Goal: Task Accomplishment & Management: Manage account settings

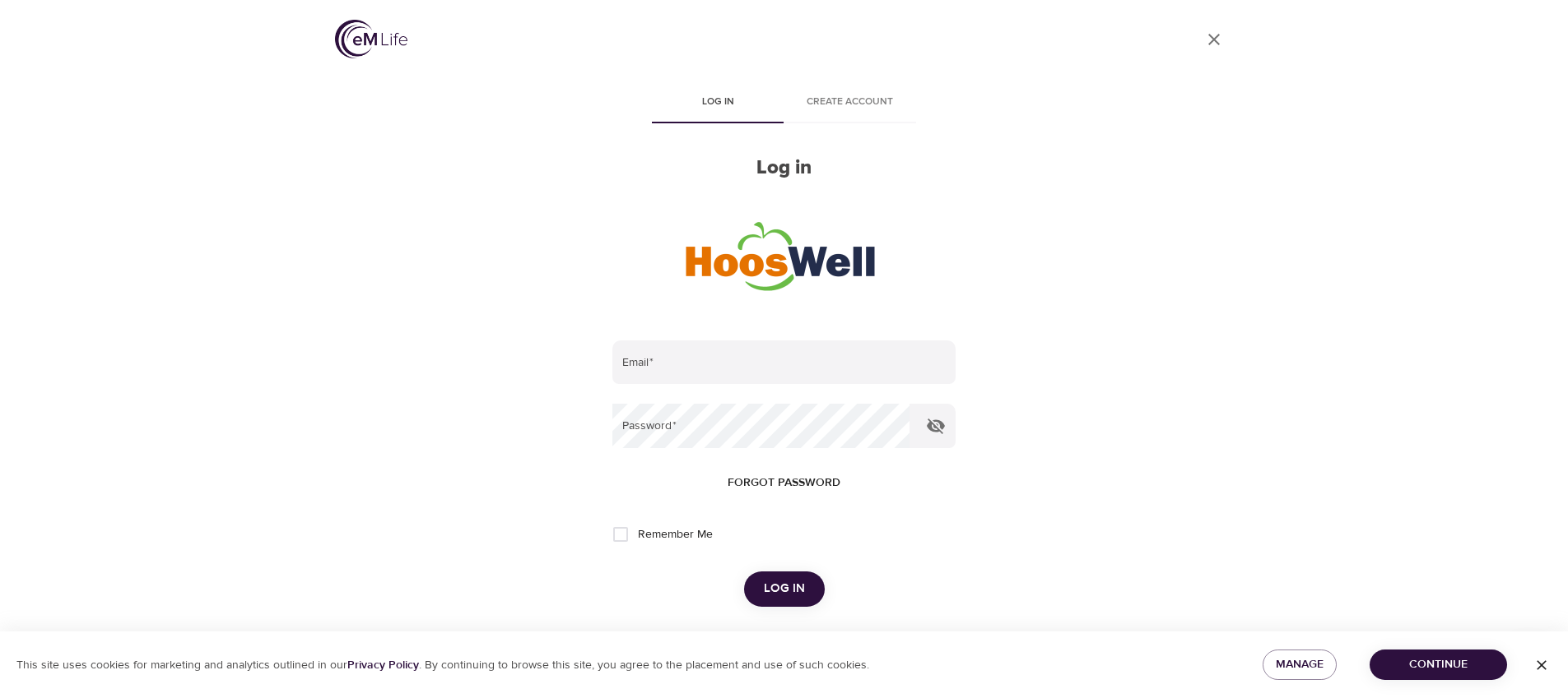
scroll to position [158, 0]
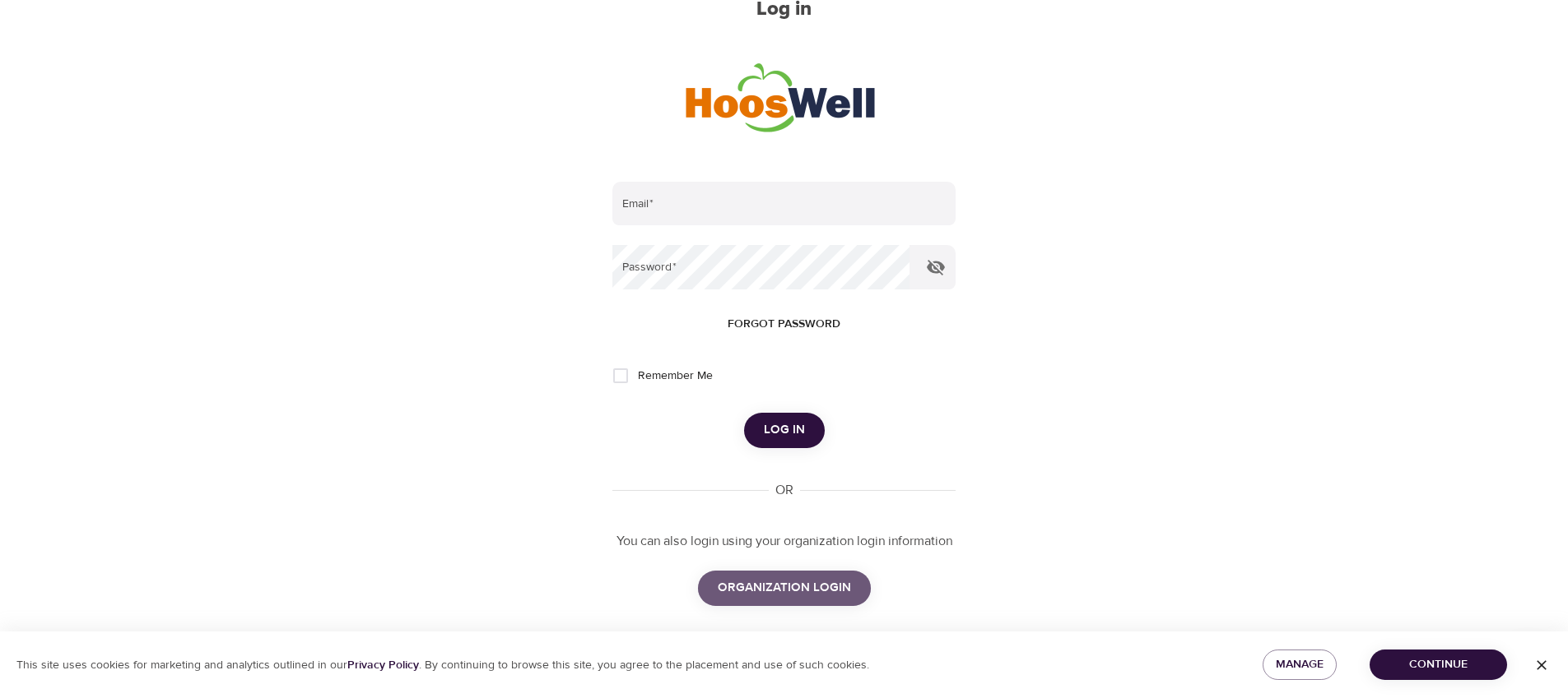
click at [799, 587] on span "ORGANIZATION LOGIN" at bounding box center [784, 588] width 133 height 21
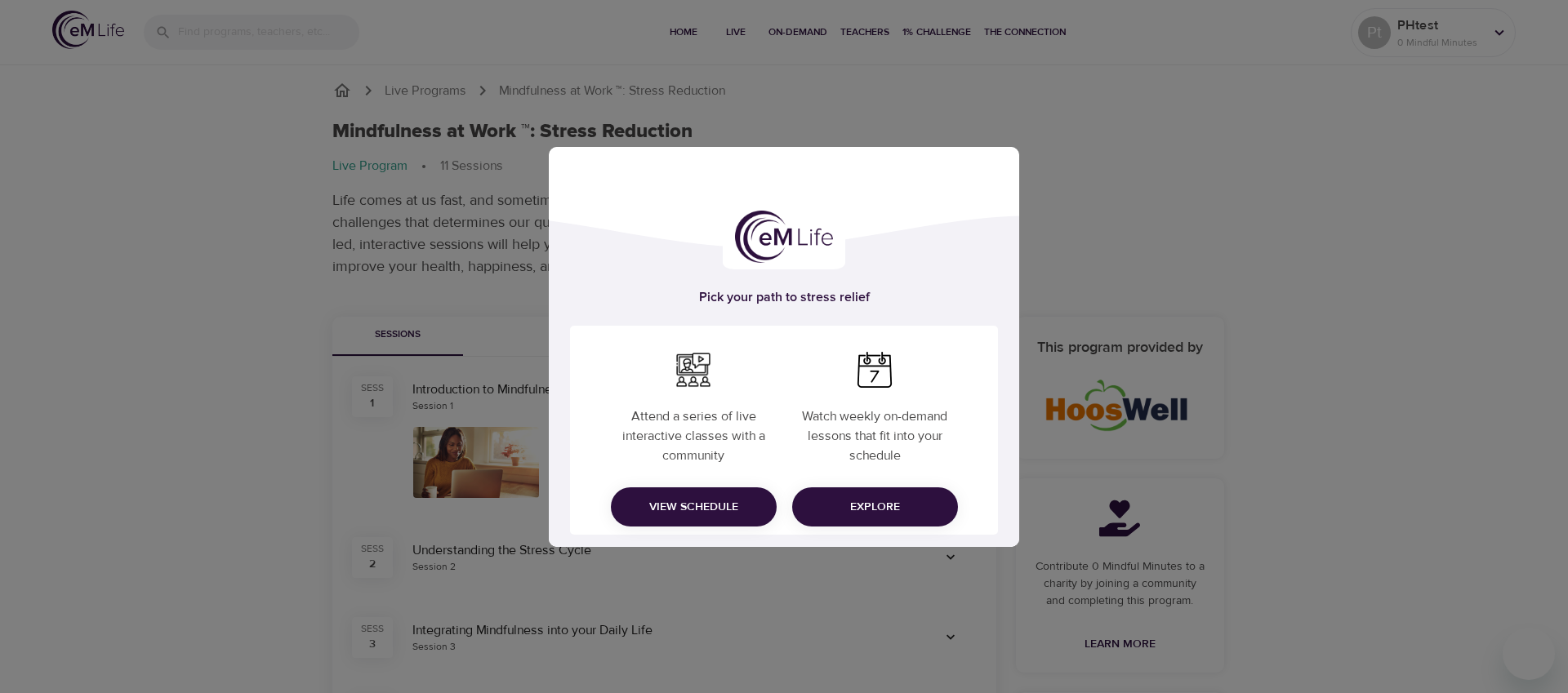
click at [883, 381] on img at bounding box center [874, 369] width 35 height 35
click at [891, 505] on span "Explore" at bounding box center [875, 507] width 140 height 20
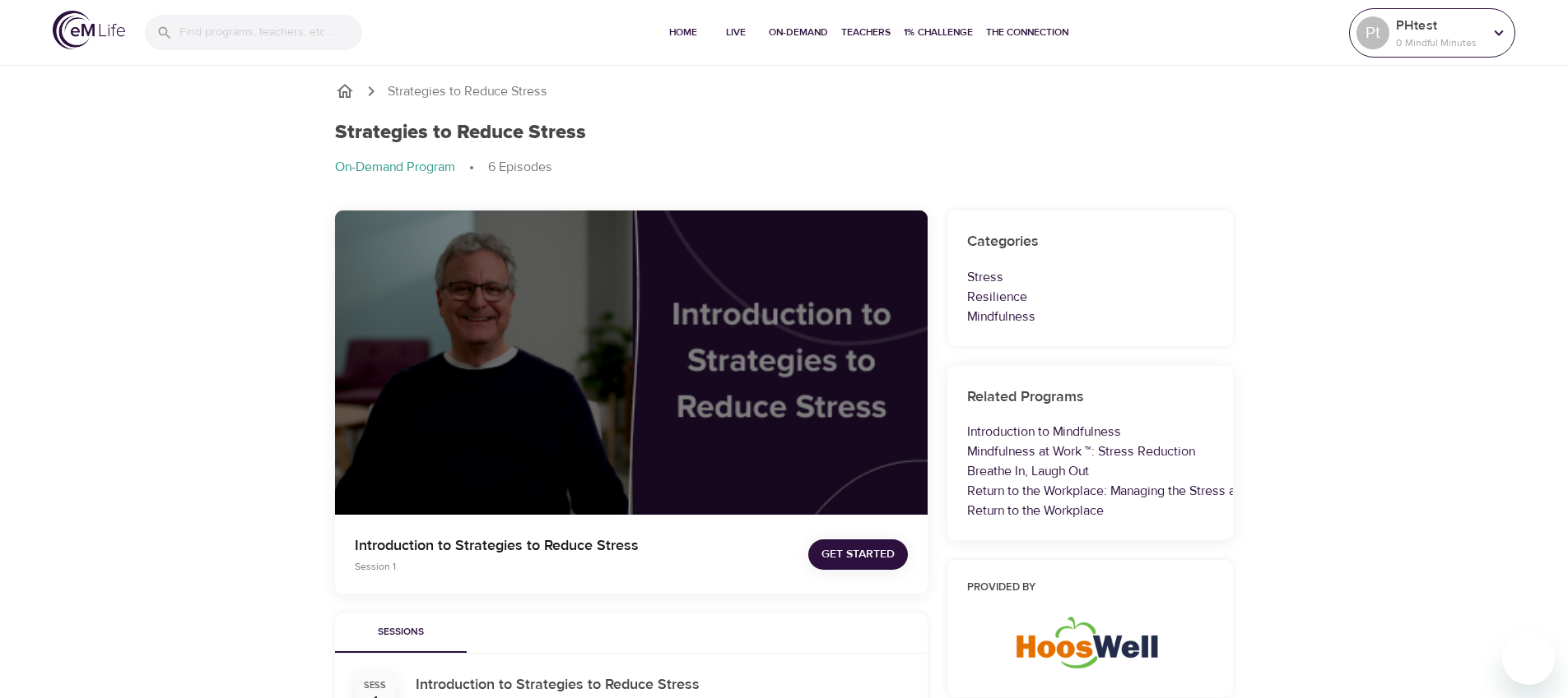
click at [1503, 33] on icon at bounding box center [1498, 33] width 18 height 18
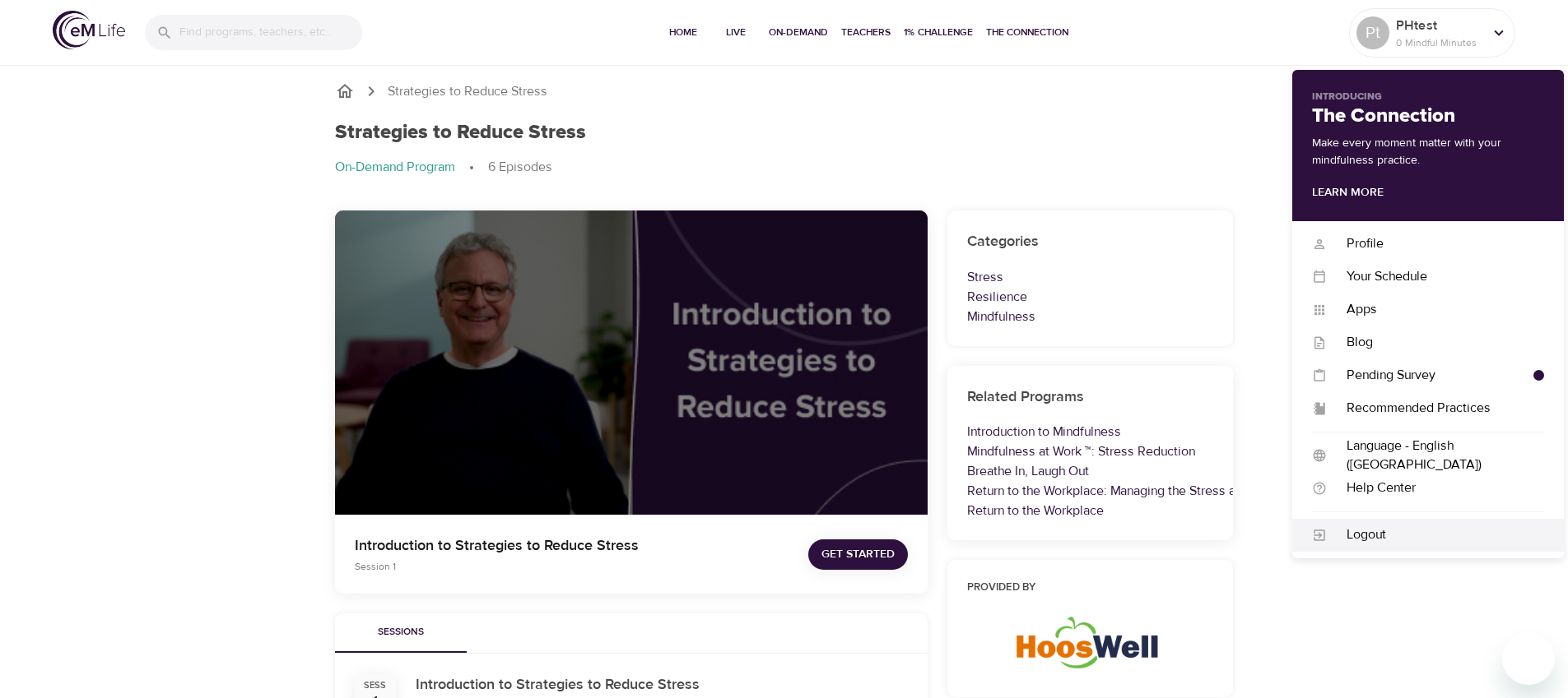
click at [1378, 526] on div "Logout" at bounding box center [1436, 536] width 217 height 19
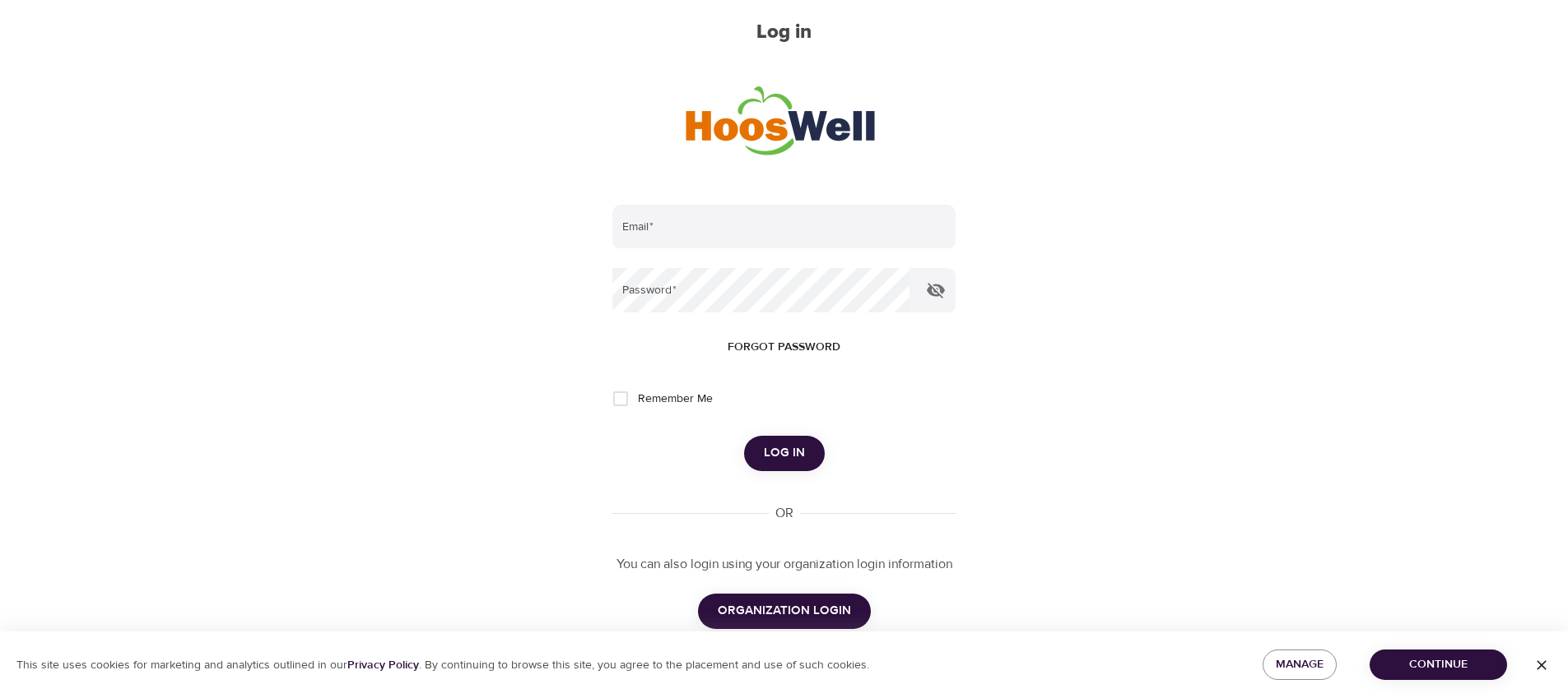
scroll to position [170, 0]
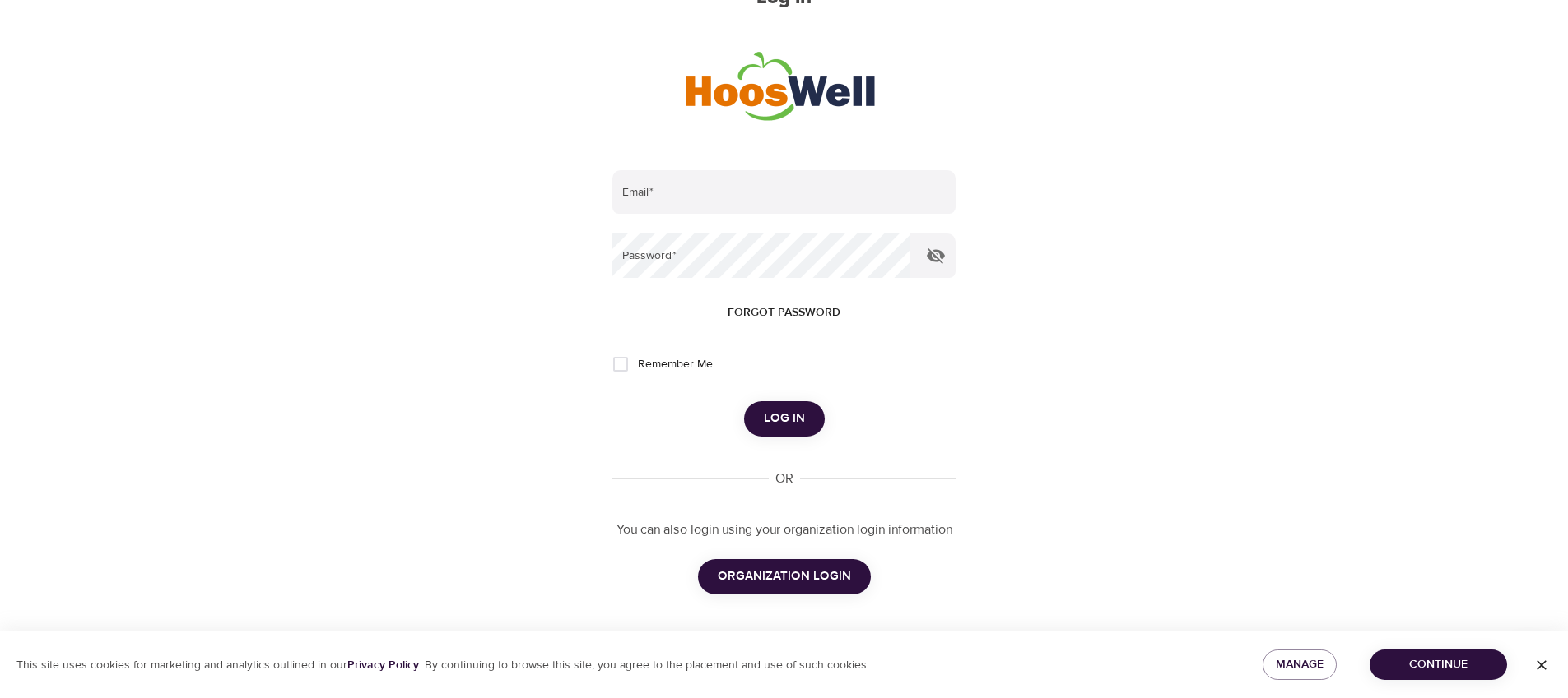
click at [786, 574] on span "ORGANIZATION LOGIN" at bounding box center [784, 576] width 133 height 21
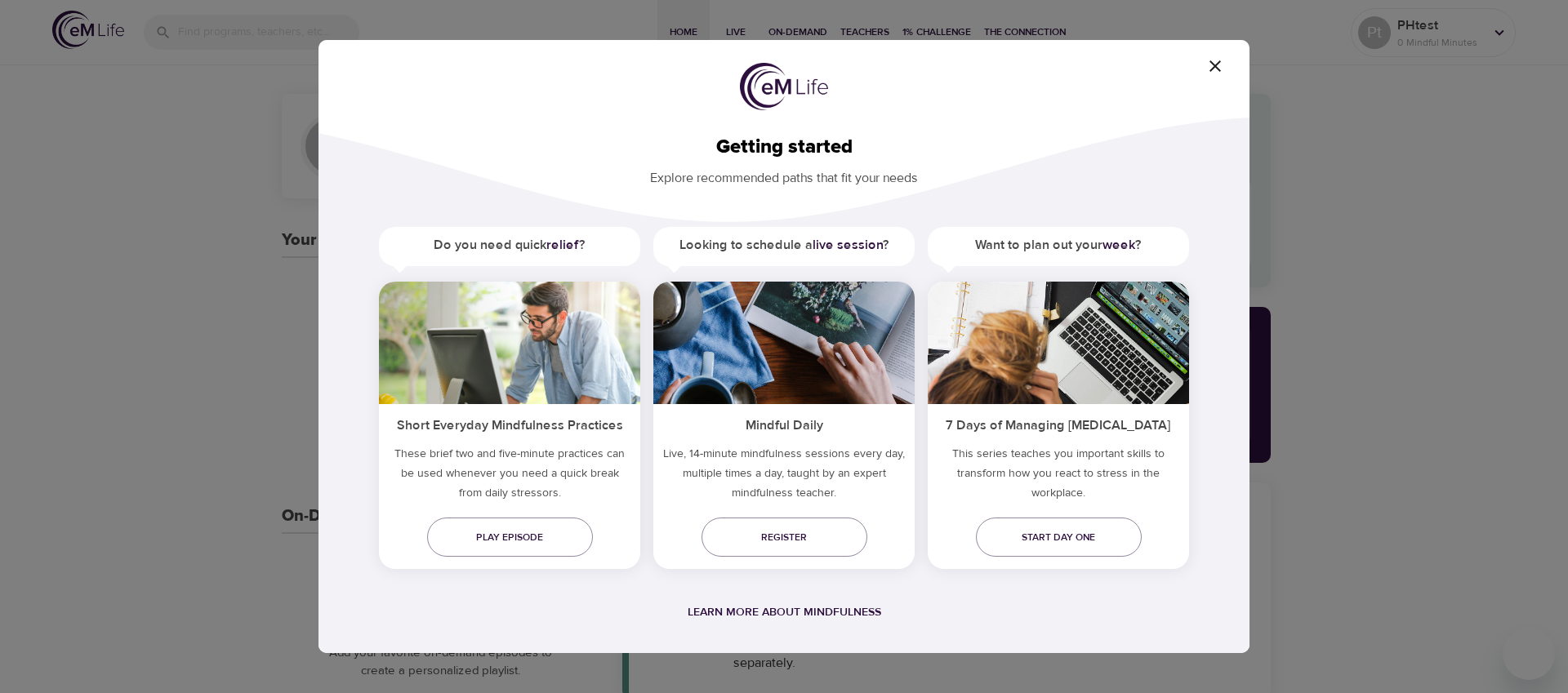
click at [1215, 63] on icon "button" at bounding box center [1215, 66] width 19 height 19
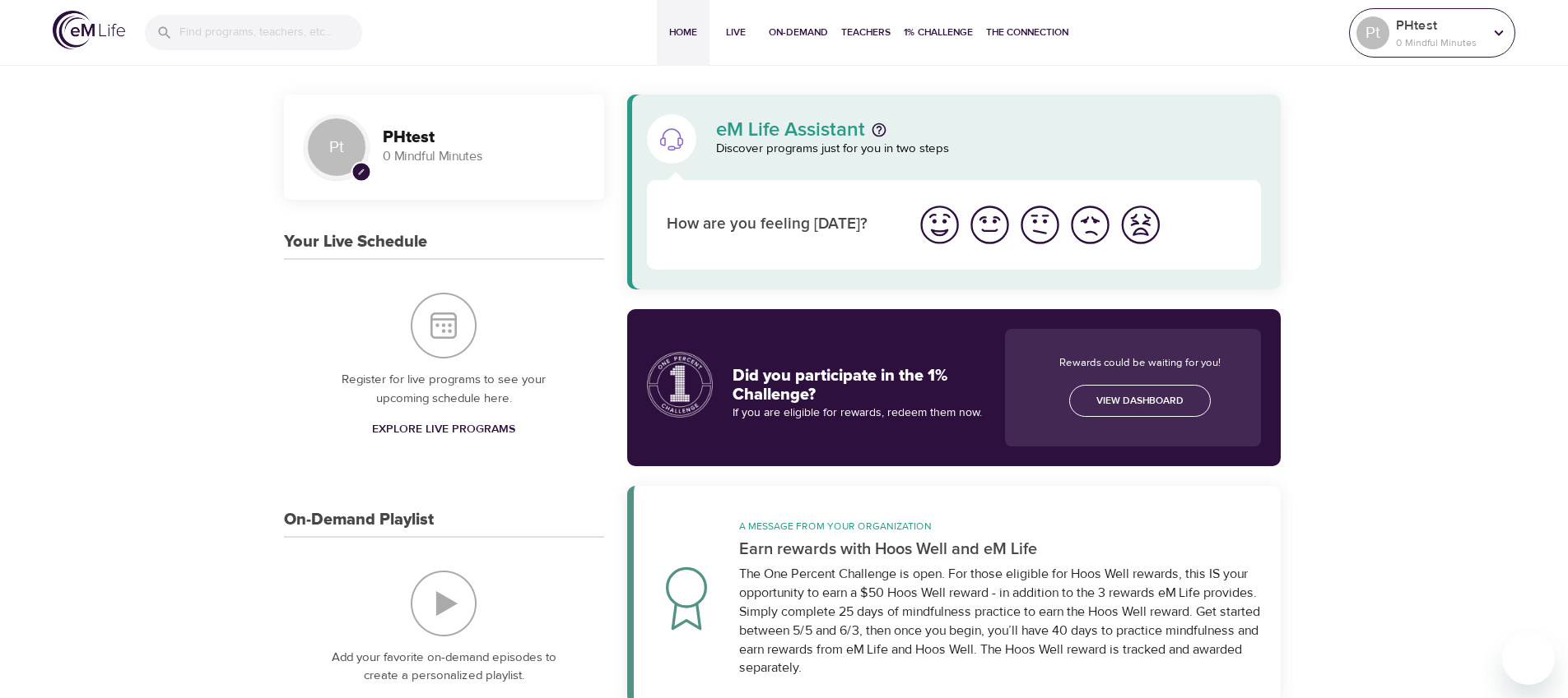
click at [1396, 40] on p "0 Mindful Minutes" at bounding box center [1440, 42] width 87 height 14
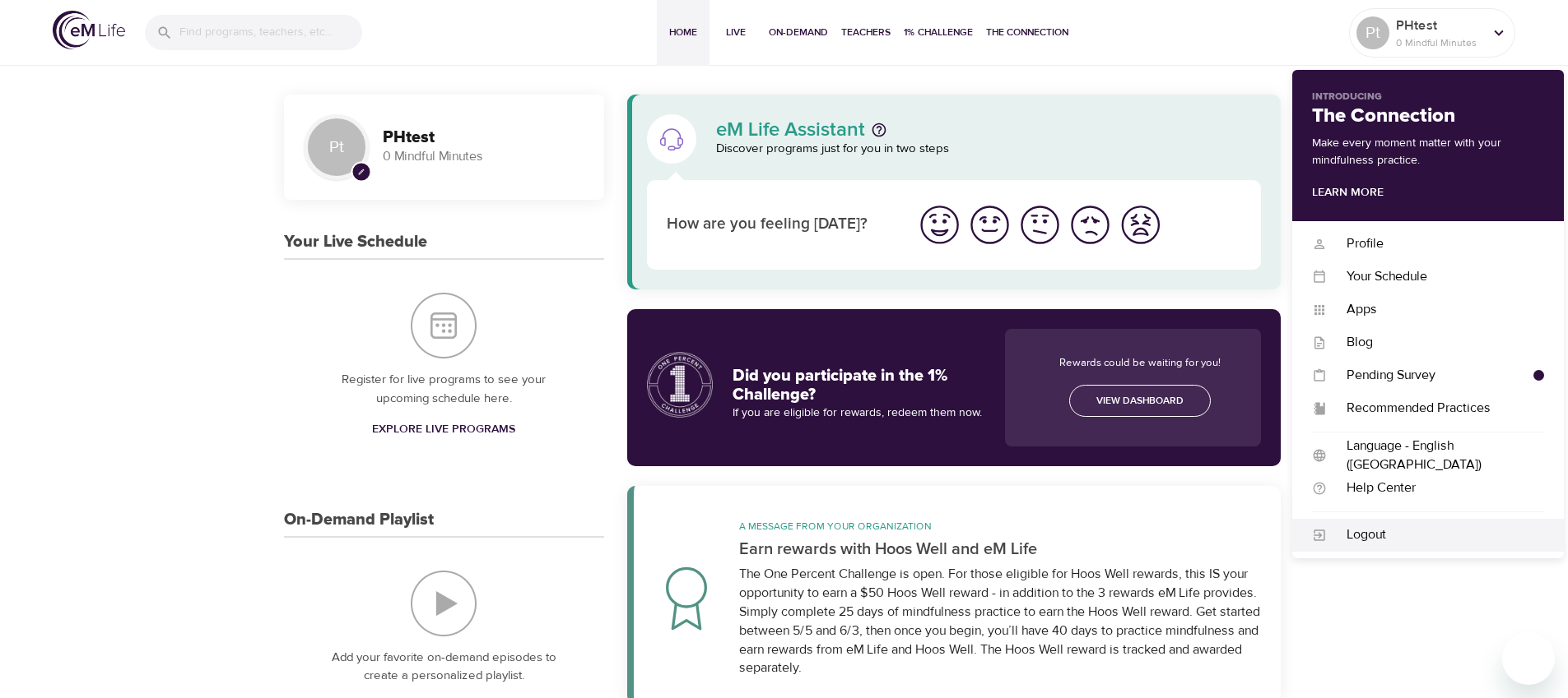
click at [1376, 531] on div "Logout" at bounding box center [1436, 536] width 217 height 19
